Goal: Task Accomplishment & Management: Use online tool/utility

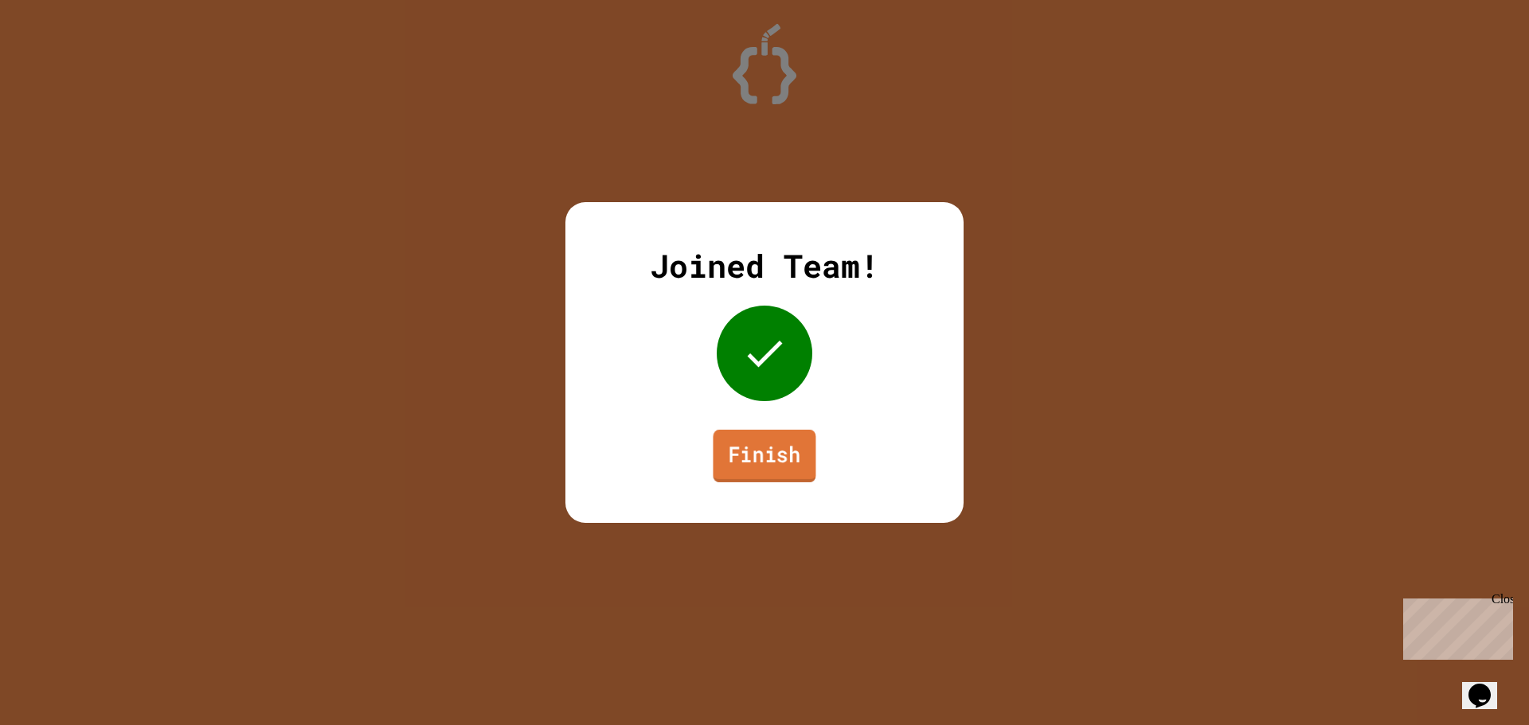
click at [777, 459] on link "Finish" at bounding box center [764, 456] width 103 height 53
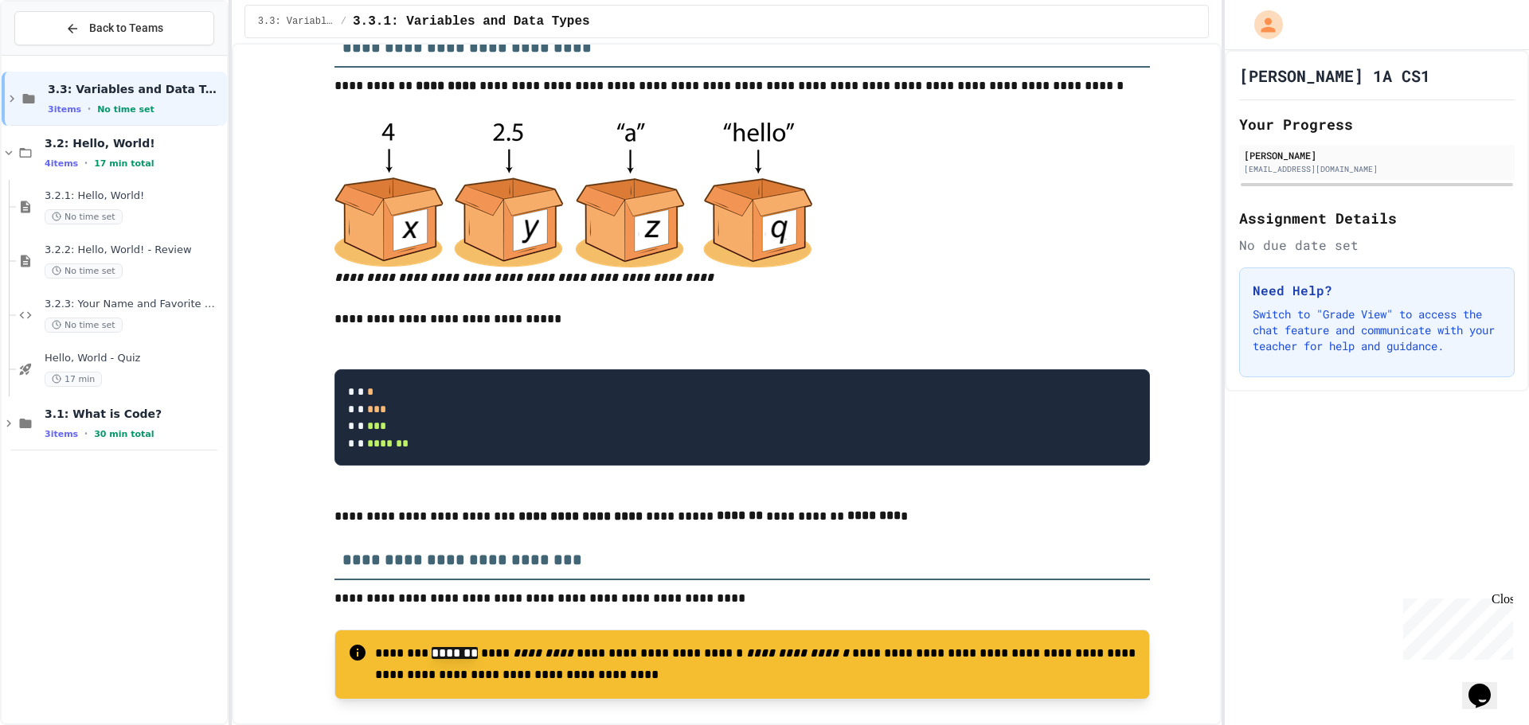
scroll to position [637, 0]
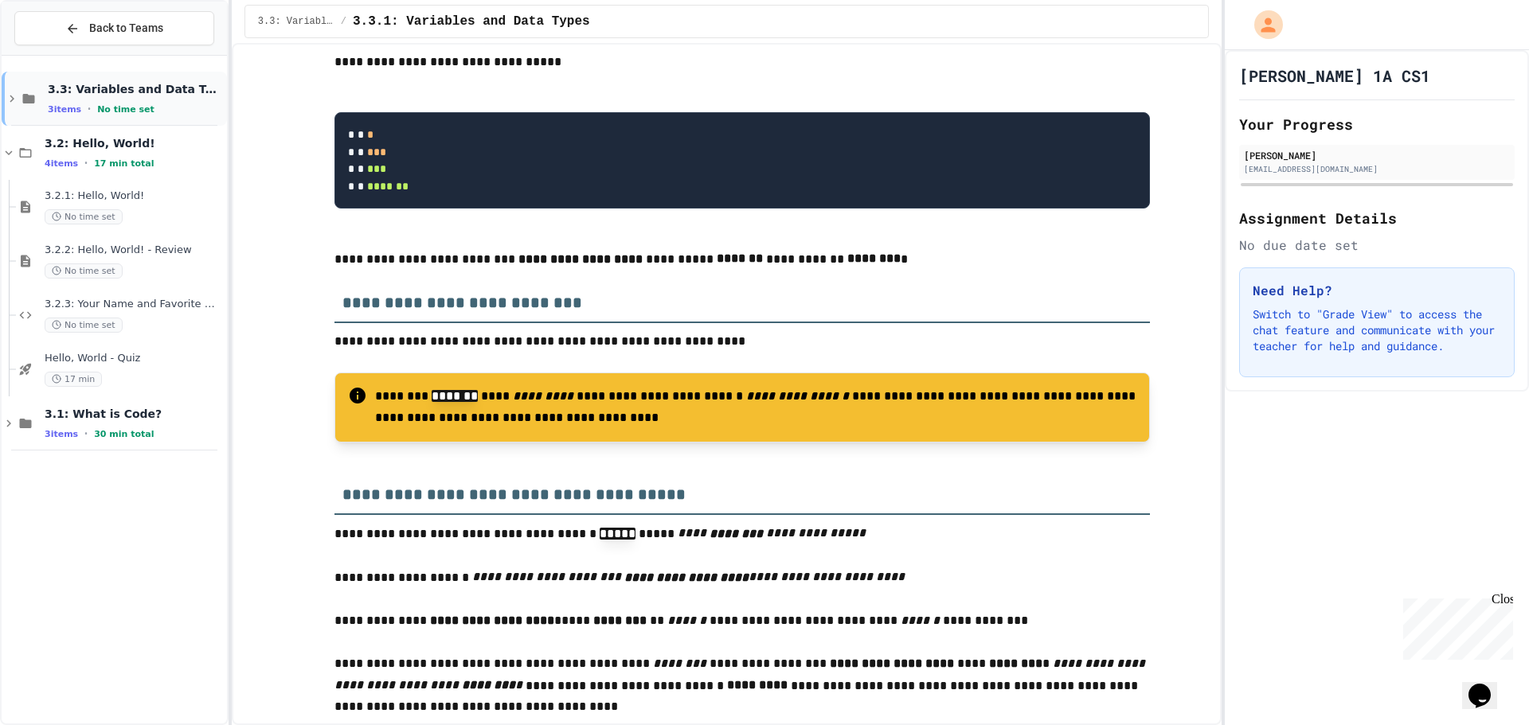
click at [13, 109] on div "3.3: Variables and Data Types 3 items • No time set" at bounding box center [114, 99] width 225 height 54
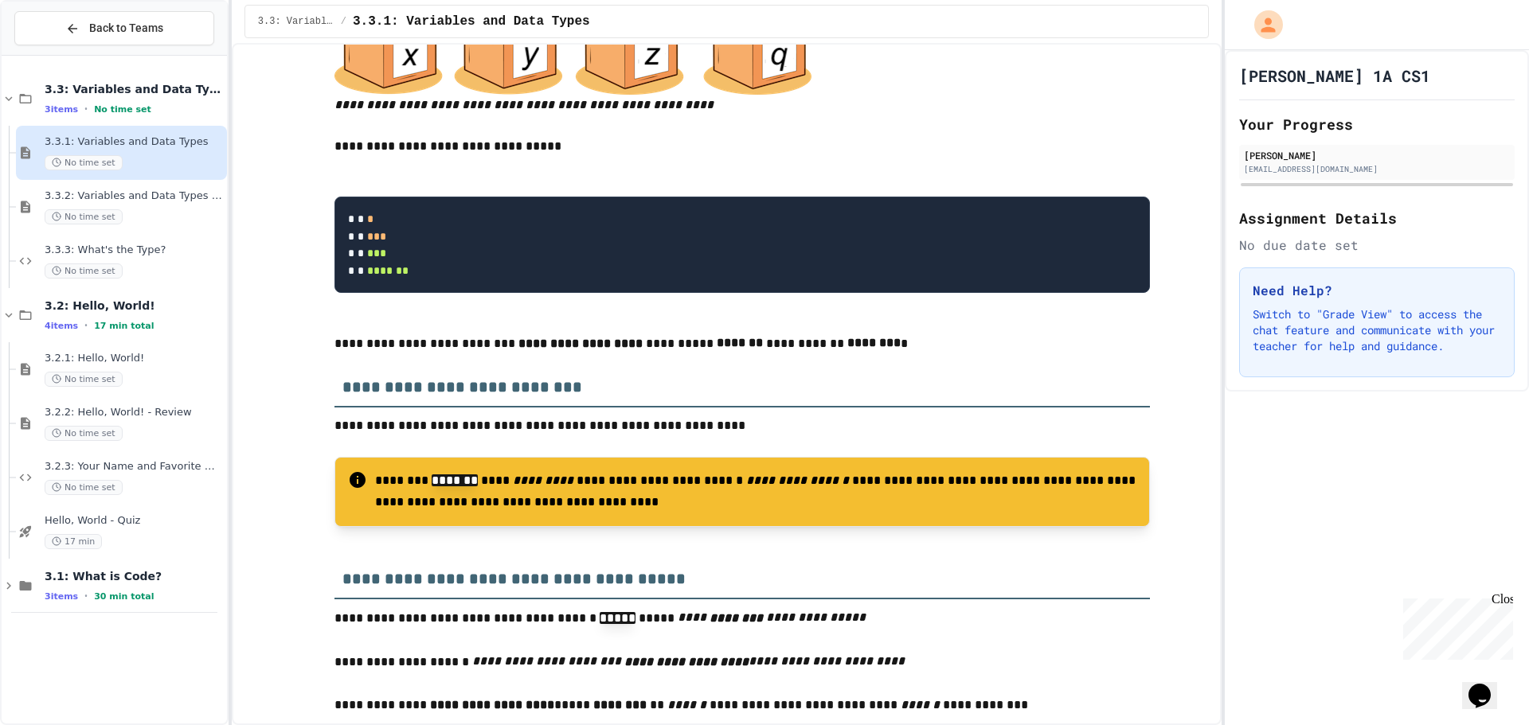
scroll to position [321, 0]
